Goal: Understand process/instructions

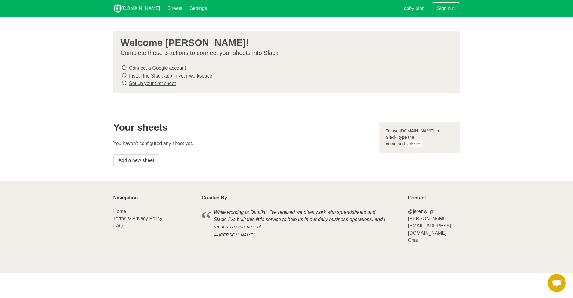
click at [133, 69] on link "Connect a Google account" at bounding box center [157, 68] width 57 height 5
click at [173, 75] on link "Install the Slack app in your workspace" at bounding box center [170, 75] width 83 height 5
click at [160, 81] on link "Set up your first sheet" at bounding box center [152, 83] width 47 height 5
